Goal: Task Accomplishment & Management: Manage account settings

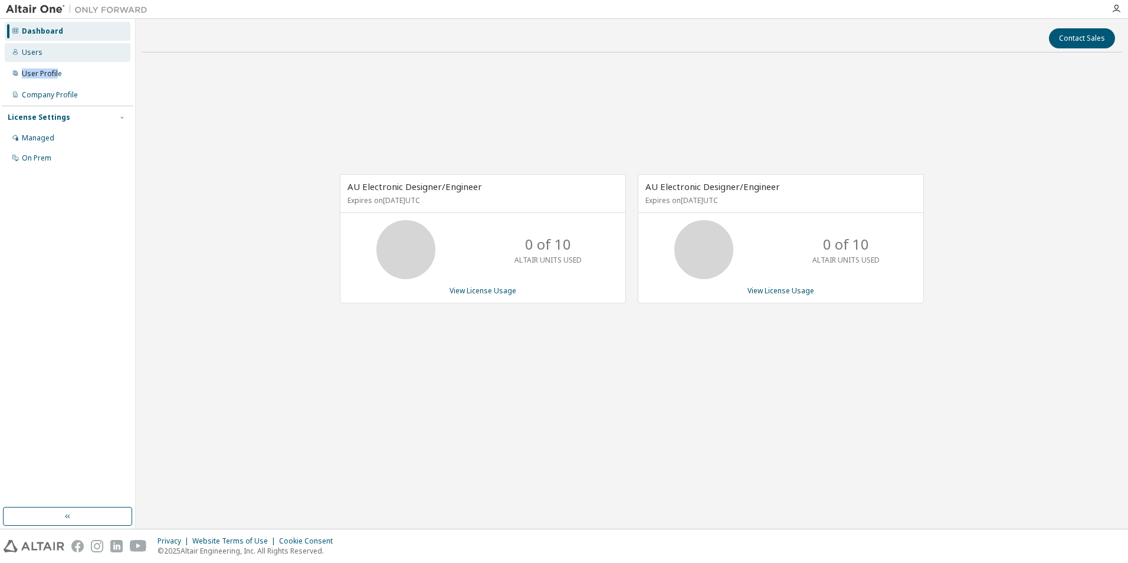
drag, startPoint x: 58, startPoint y: 81, endPoint x: 70, endPoint y: 53, distance: 30.5
click at [70, 53] on div "Dashboard Users User Profile Company Profile License Settings Managed On Prem" at bounding box center [68, 95] width 132 height 148
drag, startPoint x: 70, startPoint y: 53, endPoint x: 55, endPoint y: 52, distance: 14.2
click at [55, 52] on div "Users" at bounding box center [68, 52] width 126 height 19
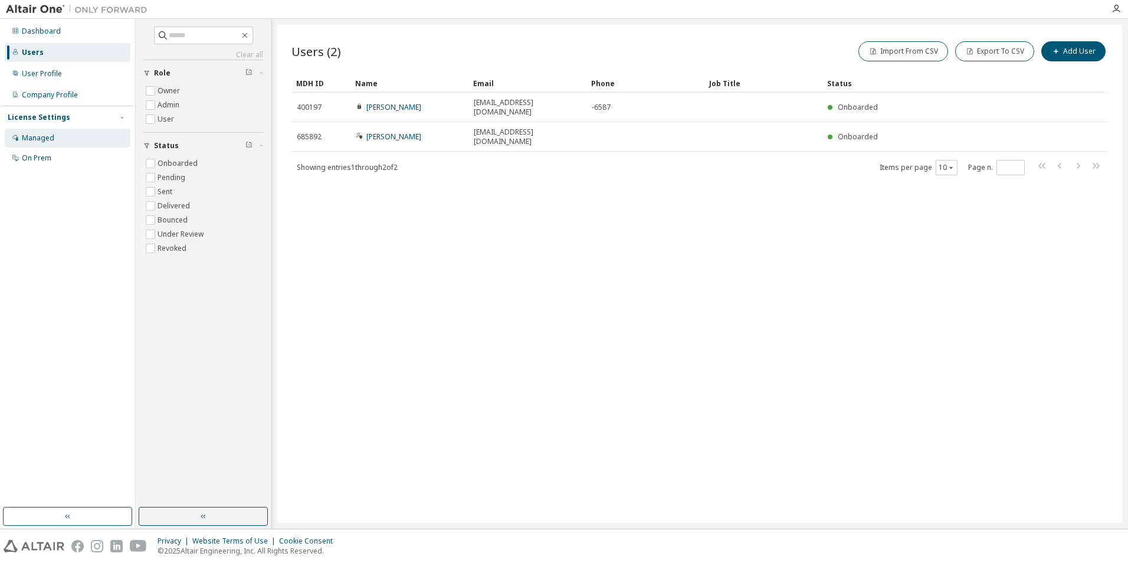
click at [60, 130] on div "Managed" at bounding box center [68, 138] width 126 height 19
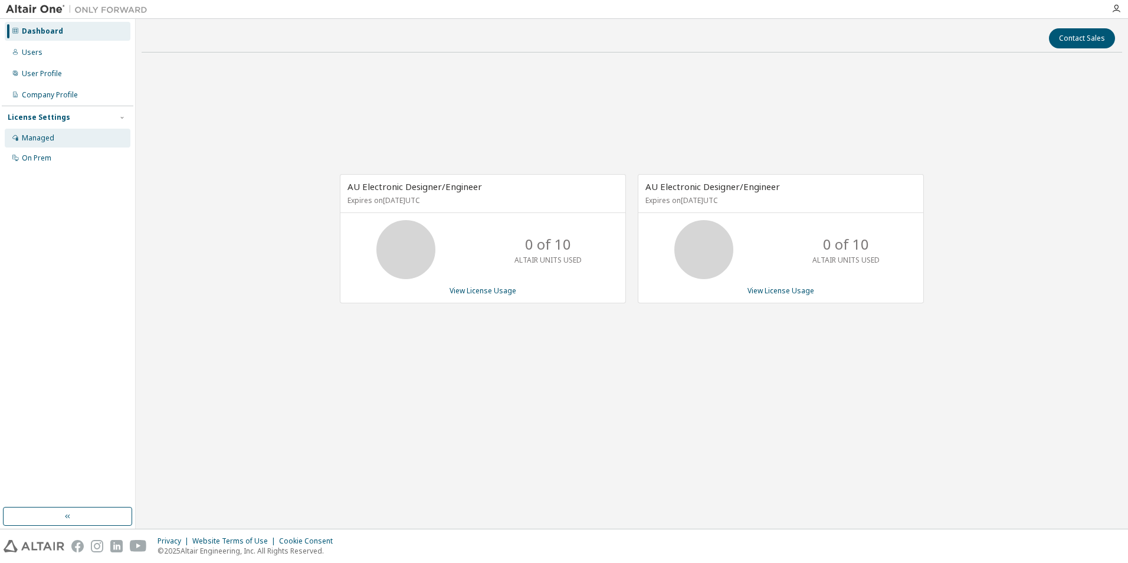
click at [23, 132] on div "Managed" at bounding box center [68, 138] width 126 height 19
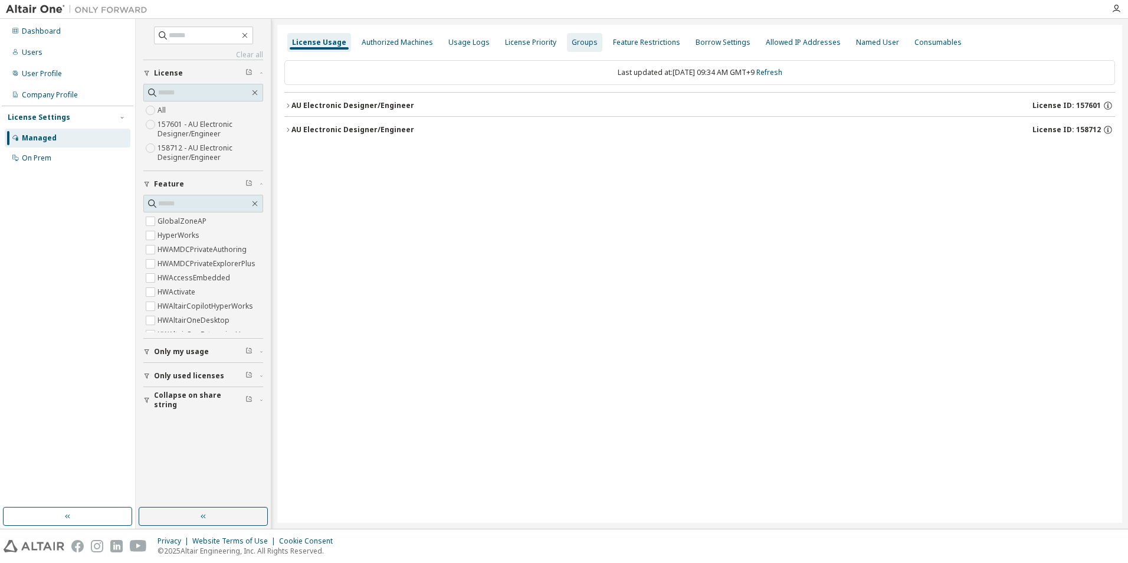
click at [572, 44] on div "Groups" at bounding box center [585, 42] width 26 height 9
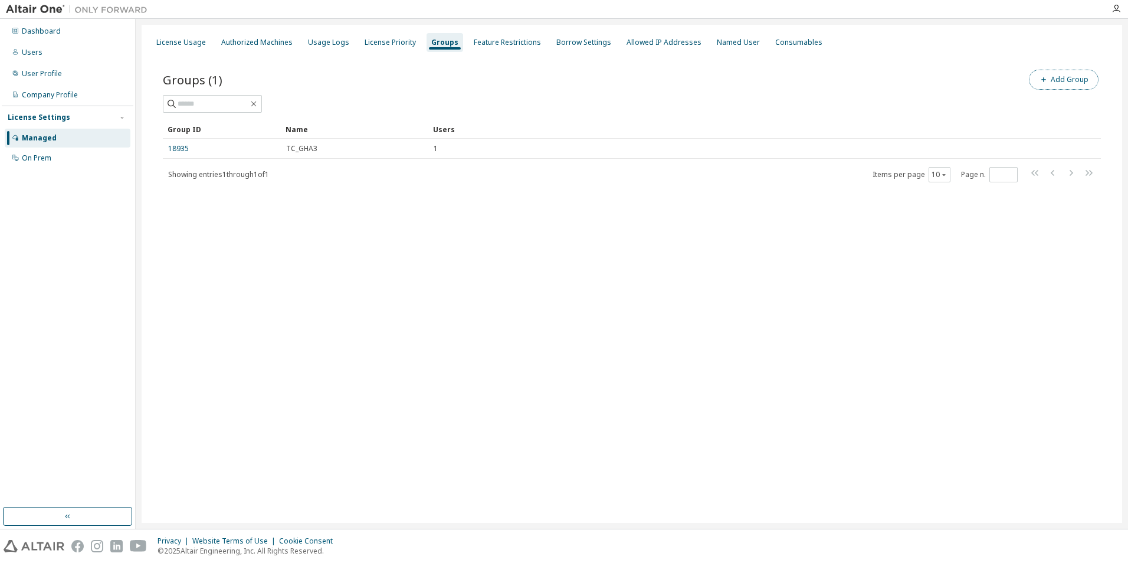
click at [1062, 77] on button "Add Group" at bounding box center [1064, 80] width 70 height 20
click at [870, 89] on input "text" at bounding box center [986, 89] width 263 height 9
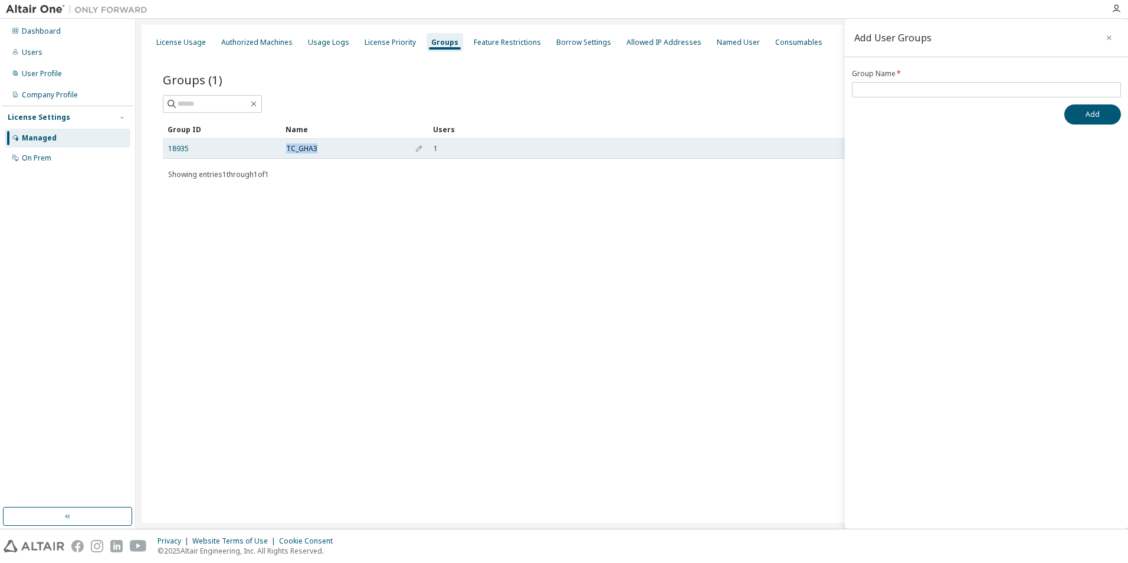
drag, startPoint x: 291, startPoint y: 148, endPoint x: 322, endPoint y: 148, distance: 30.7
click at [322, 148] on div "TC_GHA3" at bounding box center [354, 148] width 137 height 9
copy span "TC_GHA3"
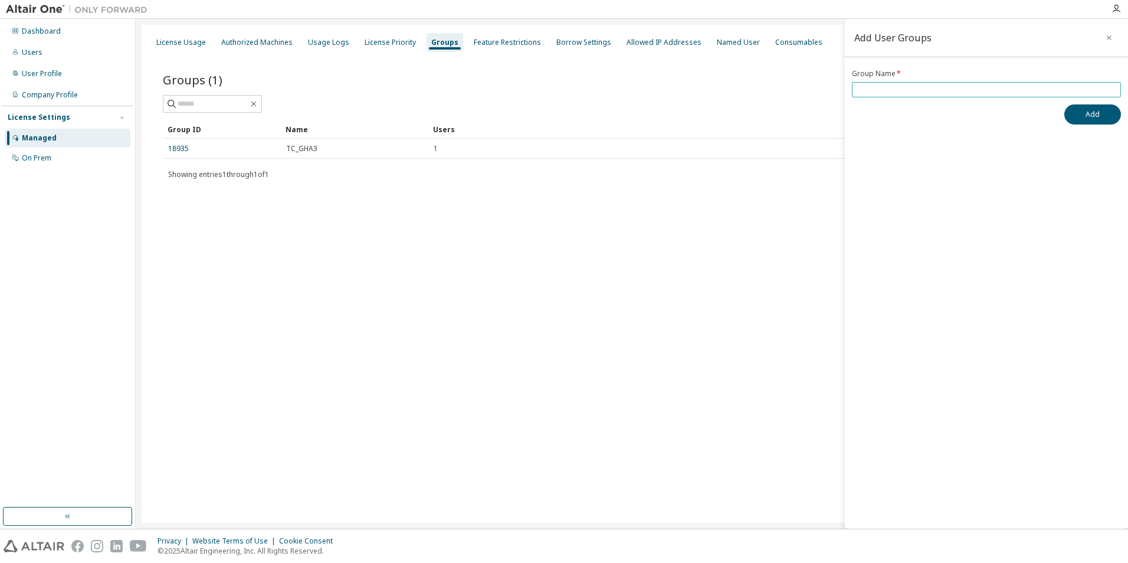
click at [880, 91] on input "text" at bounding box center [986, 89] width 263 height 9
paste input "*******"
type input "******"
click at [1092, 115] on button "Add" at bounding box center [1093, 114] width 57 height 20
click at [606, 254] on div "License Usage Authorized Machines Usage Logs License Priority Groups Feature Re…" at bounding box center [632, 274] width 981 height 498
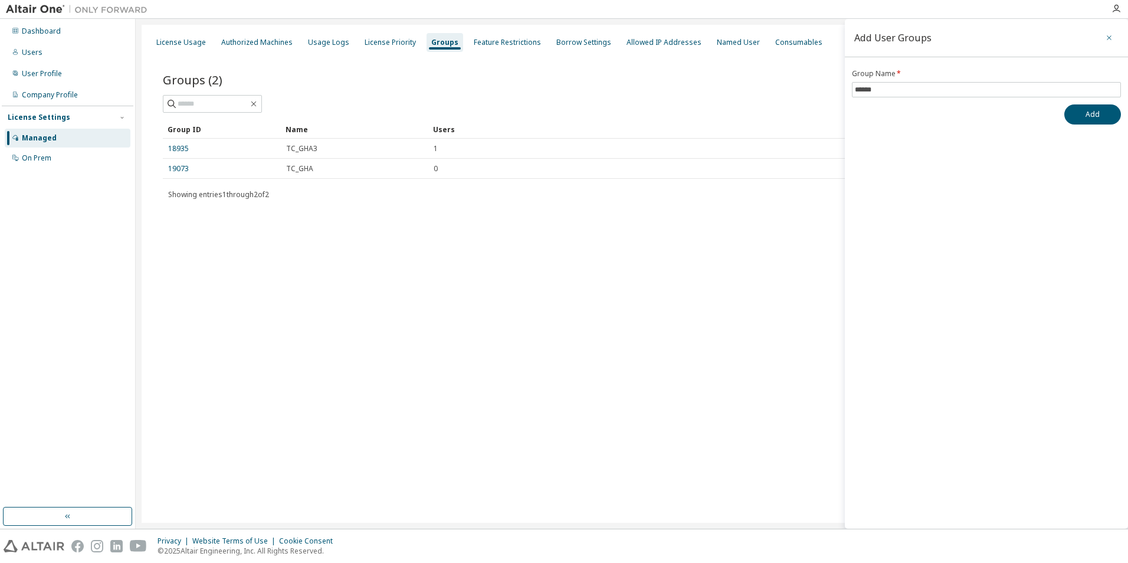
click at [1107, 37] on icon "button" at bounding box center [1109, 37] width 8 height 9
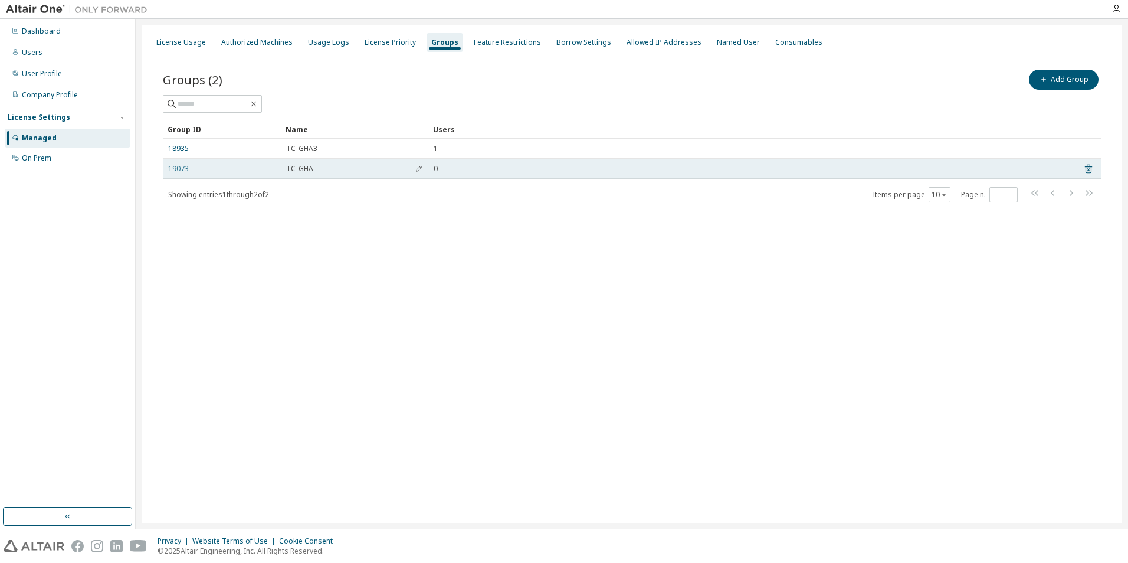
click at [171, 169] on link "19073" at bounding box center [178, 168] width 21 height 9
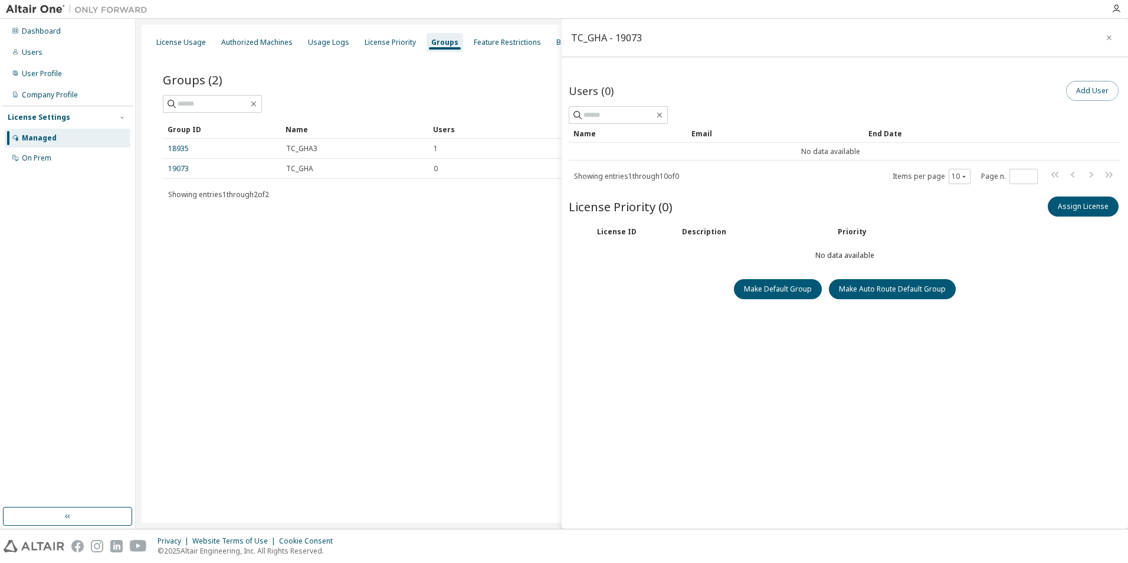
click at [1078, 85] on button "Add User" at bounding box center [1092, 91] width 53 height 20
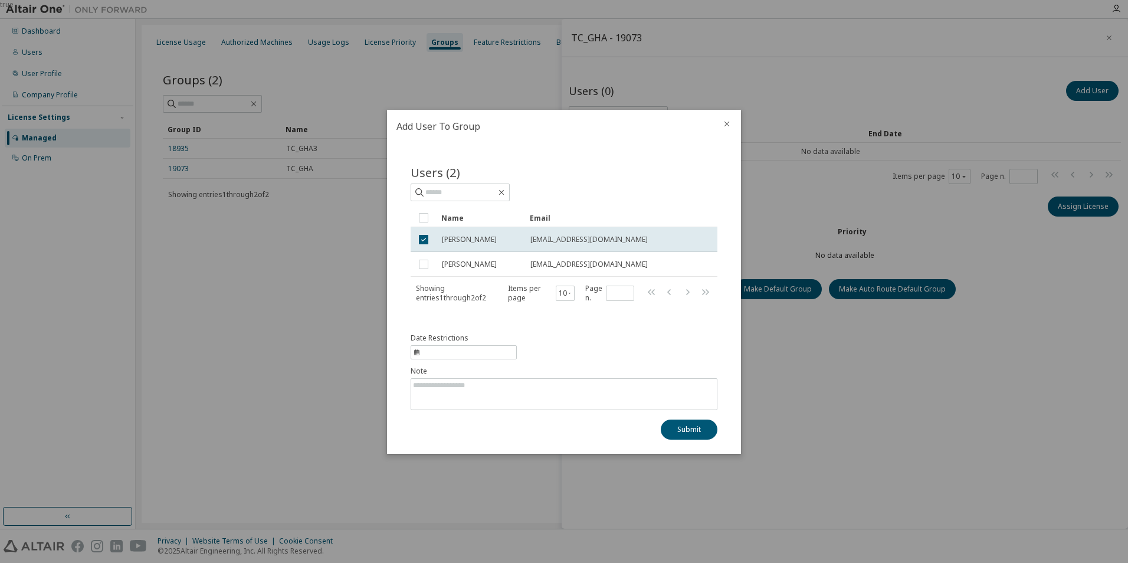
click at [727, 122] on icon "close" at bounding box center [726, 123] width 9 height 9
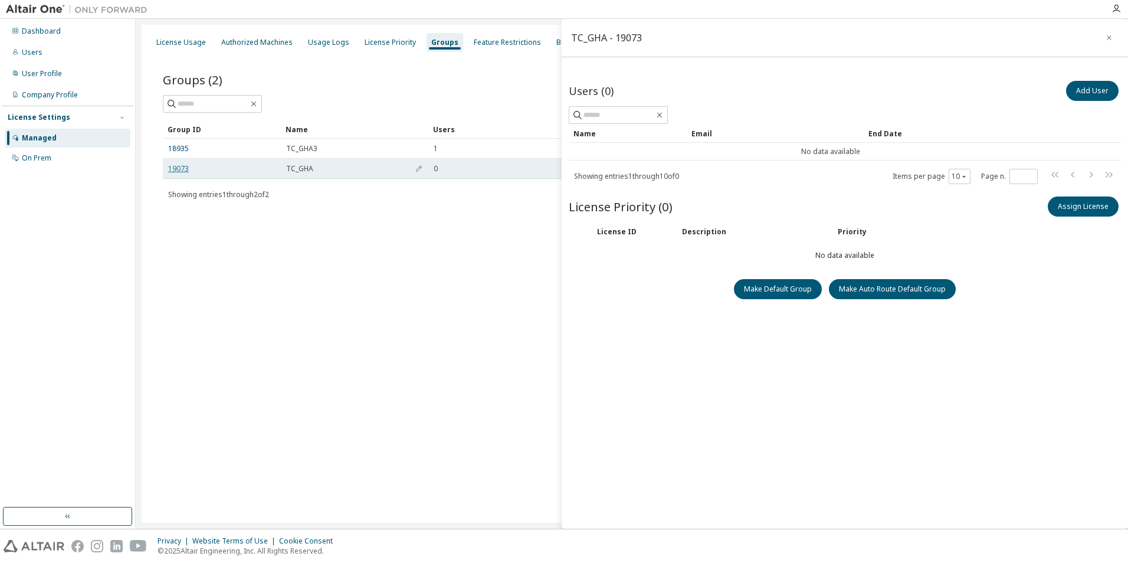
click at [176, 167] on link "19073" at bounding box center [178, 168] width 21 height 9
click at [186, 167] on link "19073" at bounding box center [178, 168] width 21 height 9
click at [176, 167] on link "19073" at bounding box center [178, 168] width 21 height 9
drag, startPoint x: 176, startPoint y: 167, endPoint x: 322, endPoint y: 262, distance: 174.0
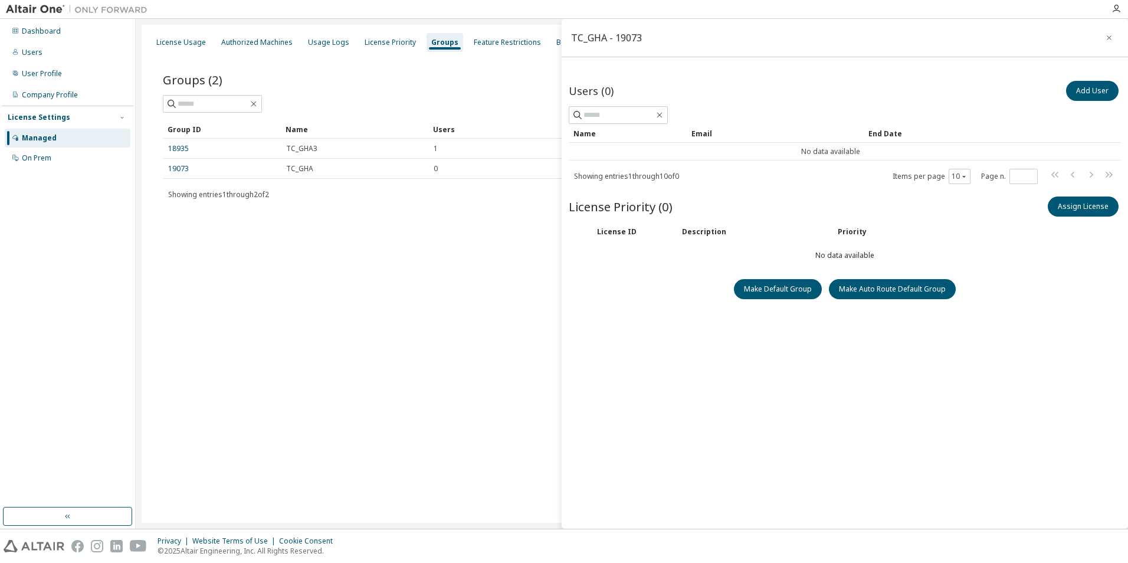
click at [322, 262] on div "License Usage Authorized Machines Usage Logs License Priority Groups Feature Re…" at bounding box center [632, 274] width 981 height 498
click at [1098, 89] on button "Add User" at bounding box center [1092, 91] width 53 height 20
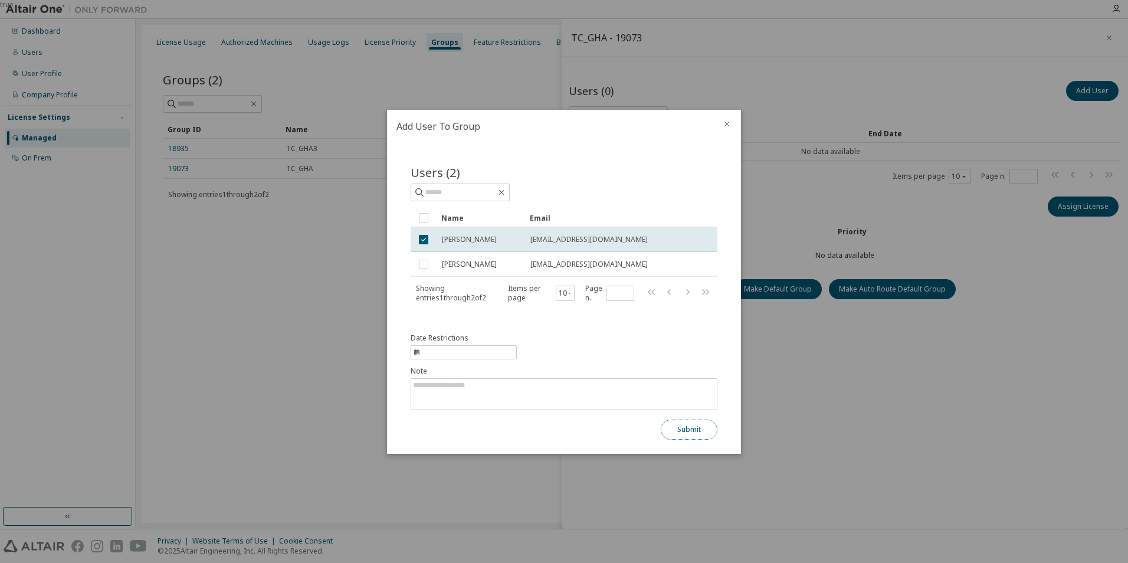
click at [709, 431] on button "Submit" at bounding box center [689, 430] width 57 height 20
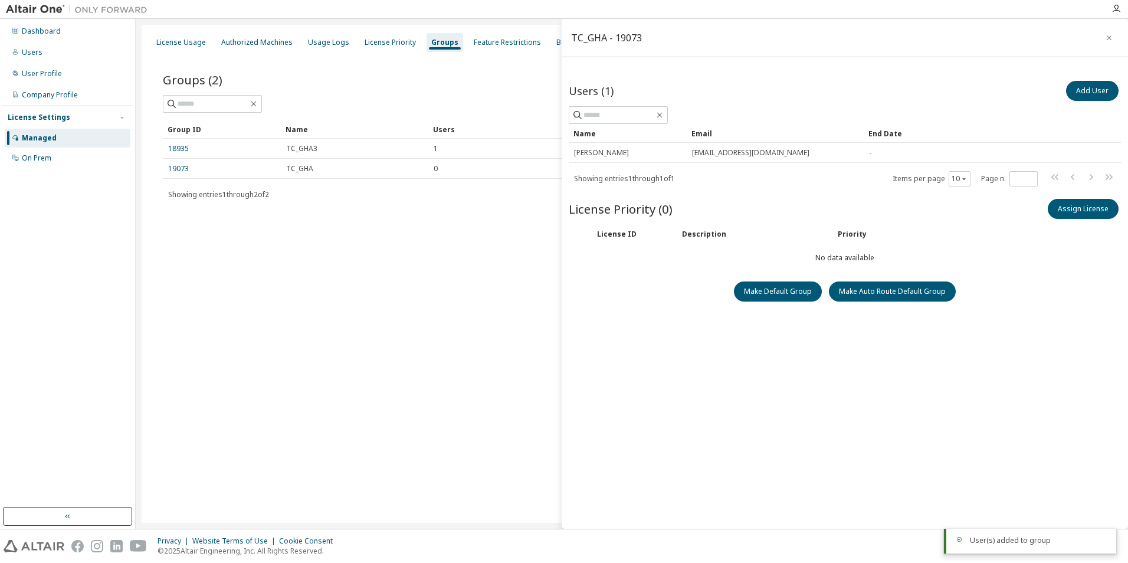
click at [420, 305] on div "License Usage Authorized Machines Usage Logs License Priority Groups Feature Re…" at bounding box center [632, 274] width 981 height 498
drag, startPoint x: 480, startPoint y: 243, endPoint x: 793, endPoint y: 135, distance: 330.4
click at [483, 240] on div "License Usage Authorized Machines Usage Logs License Priority Groups Feature Re…" at bounding box center [632, 274] width 981 height 498
click at [1104, 37] on button "button" at bounding box center [1109, 37] width 19 height 19
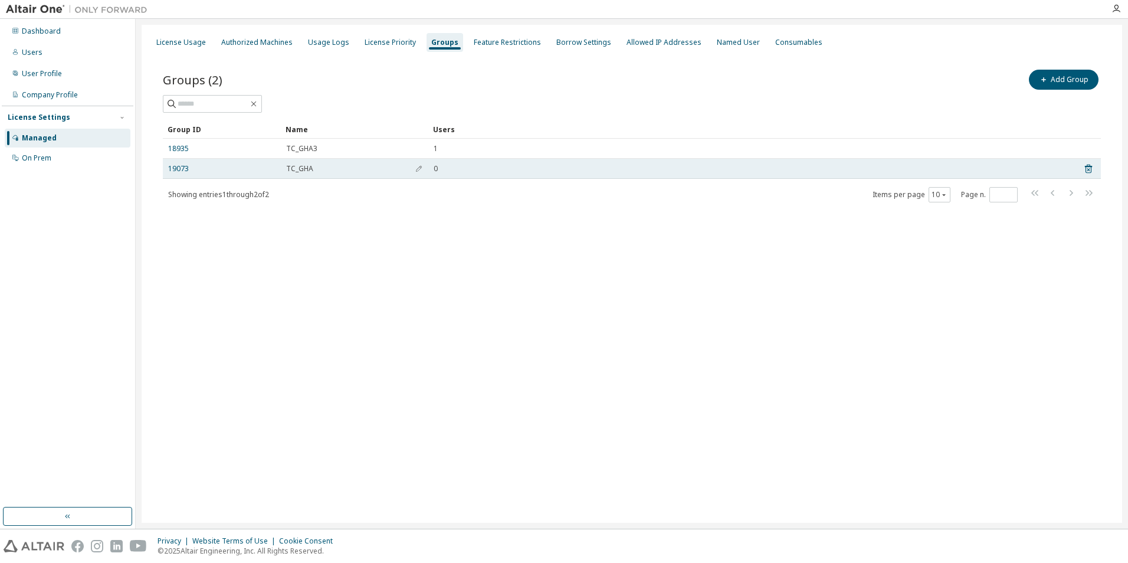
click at [315, 167] on div "TC_GHA" at bounding box center [354, 168] width 137 height 9
click at [431, 167] on td "0" at bounding box center [750, 169] width 644 height 20
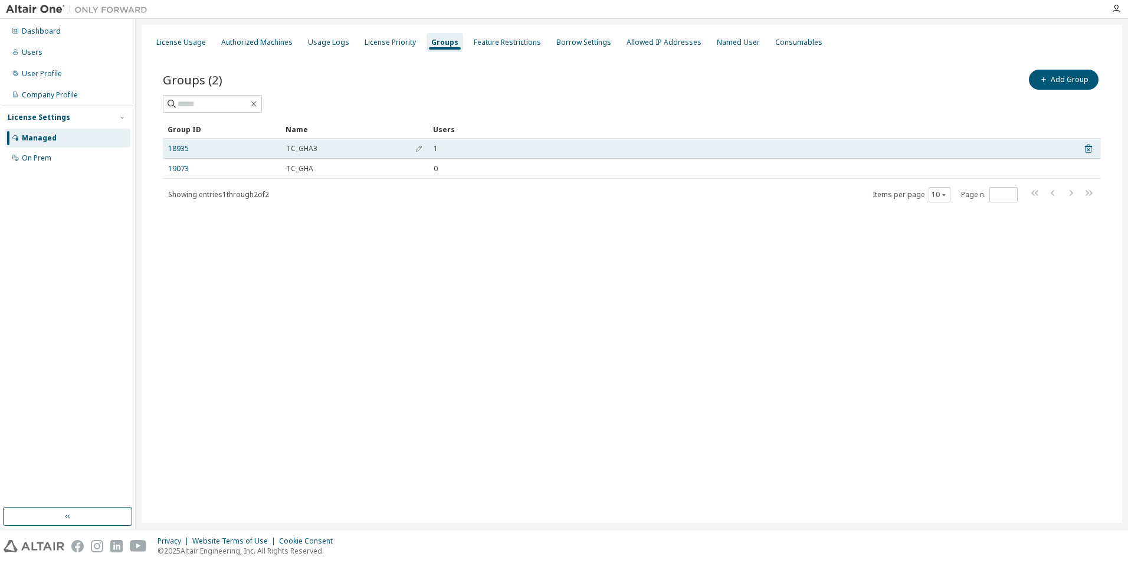
click at [306, 146] on span "TC_GHA3" at bounding box center [301, 148] width 31 height 9
click at [339, 148] on div "TC_GHA3" at bounding box center [354, 148] width 137 height 9
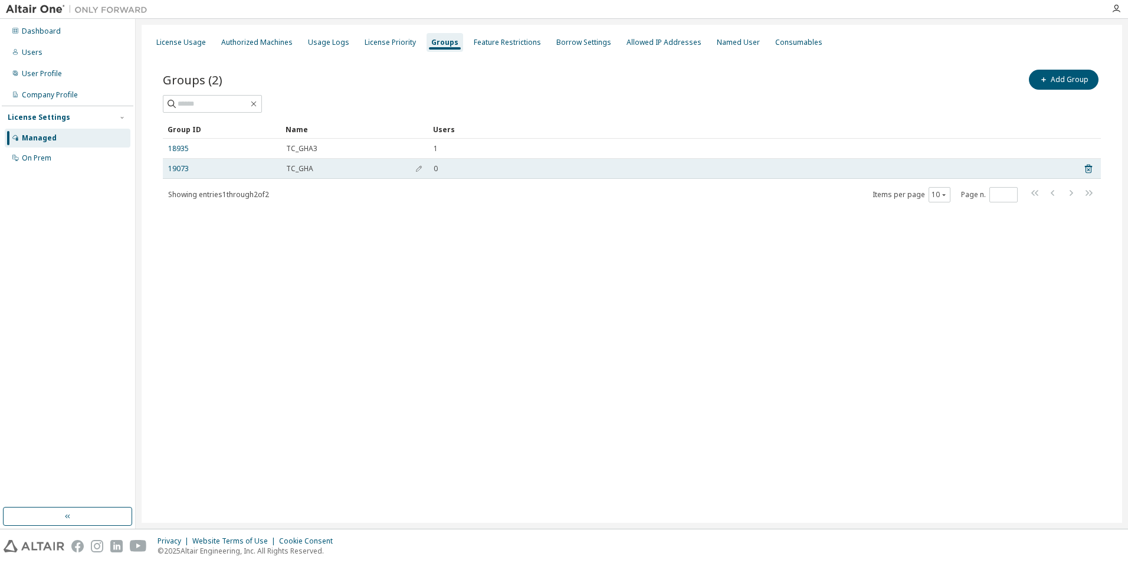
click at [232, 168] on div "19073" at bounding box center [221, 168] width 107 height 9
click at [179, 168] on link "19073" at bounding box center [178, 168] width 21 height 9
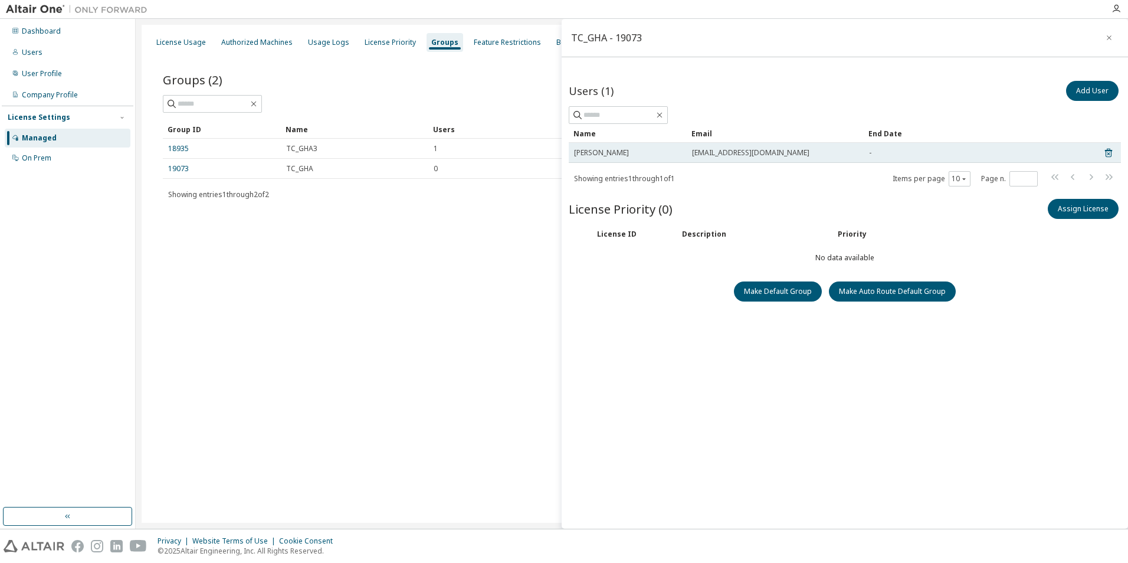
click at [700, 156] on span "[EMAIL_ADDRESS][DOMAIN_NAME]" at bounding box center [750, 152] width 117 height 9
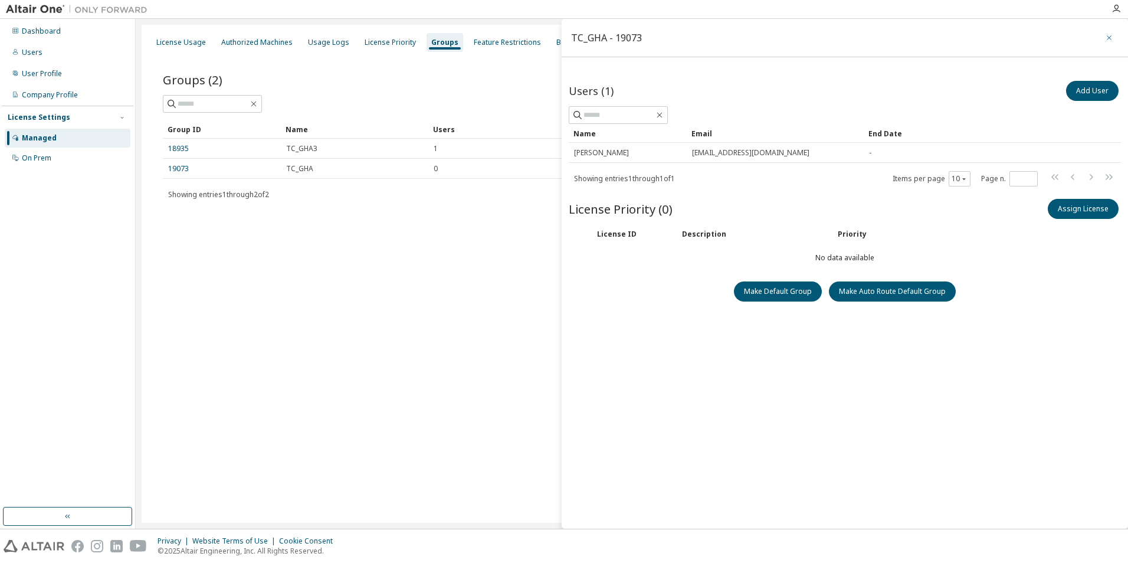
drag, startPoint x: 1110, startPoint y: 35, endPoint x: 1125, endPoint y: 40, distance: 15.5
click at [1111, 36] on icon "button" at bounding box center [1109, 37] width 8 height 9
